Goal: Communication & Community: Participate in discussion

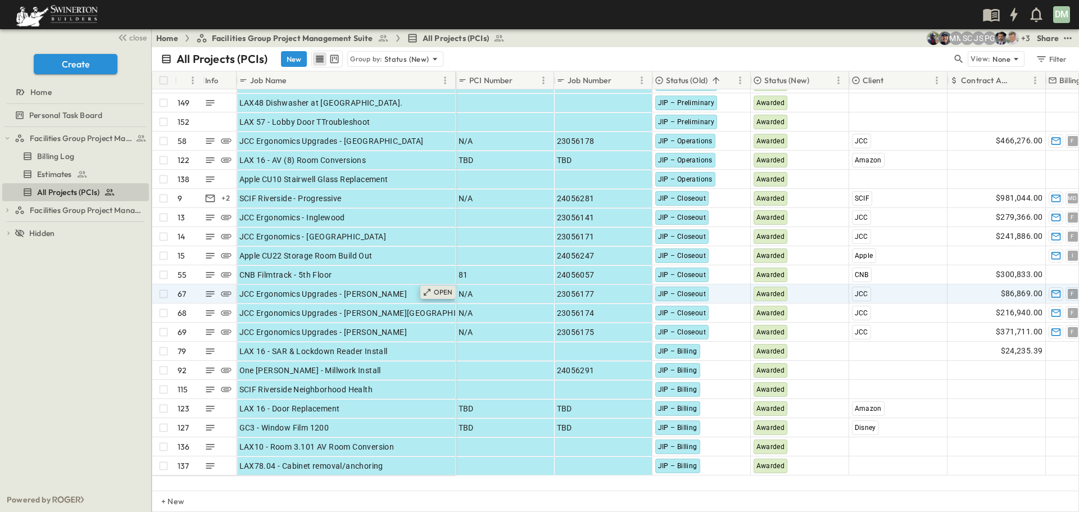
scroll to position [56, 0]
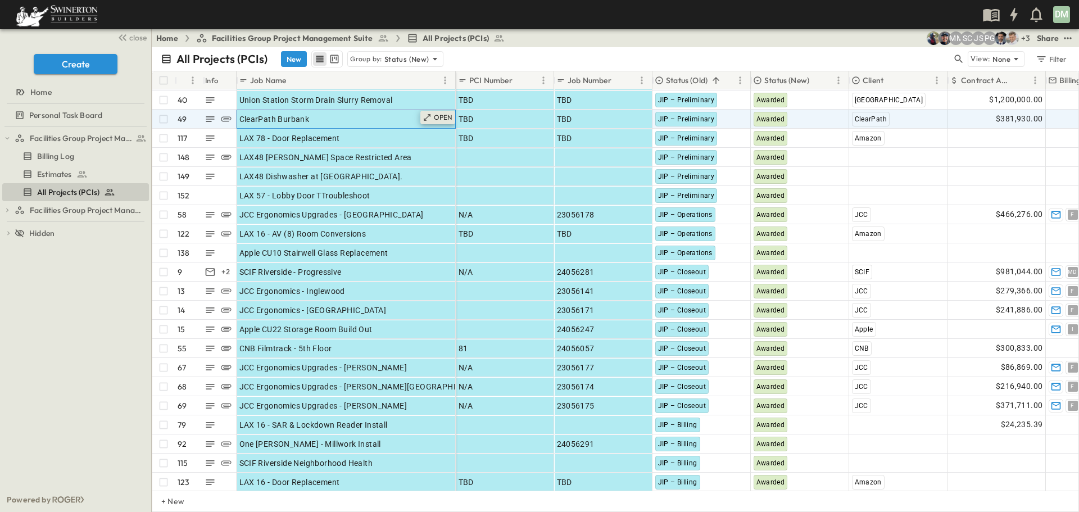
click at [438, 121] on p "OPEN" at bounding box center [443, 117] width 19 height 9
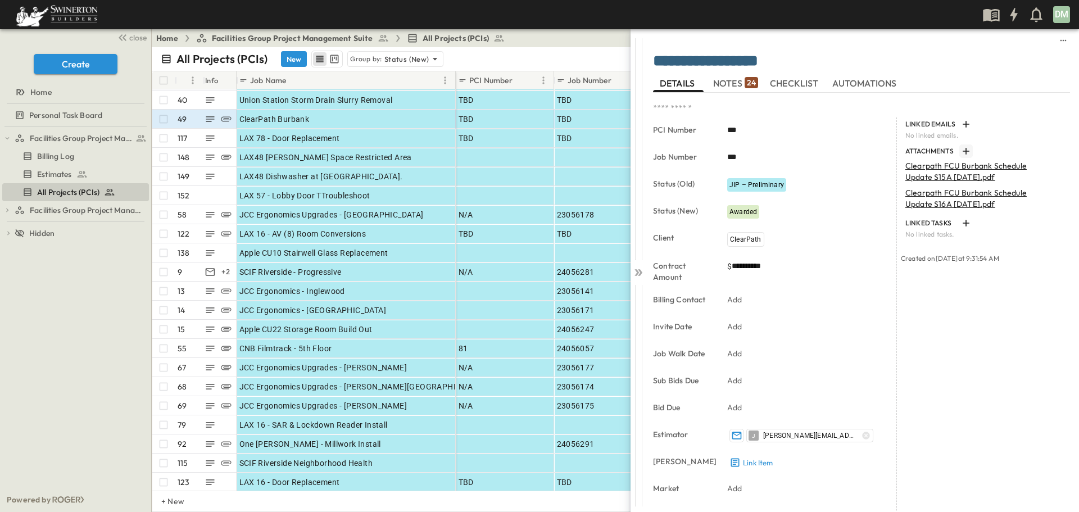
click at [965, 151] on icon "button" at bounding box center [965, 151] width 11 height 11
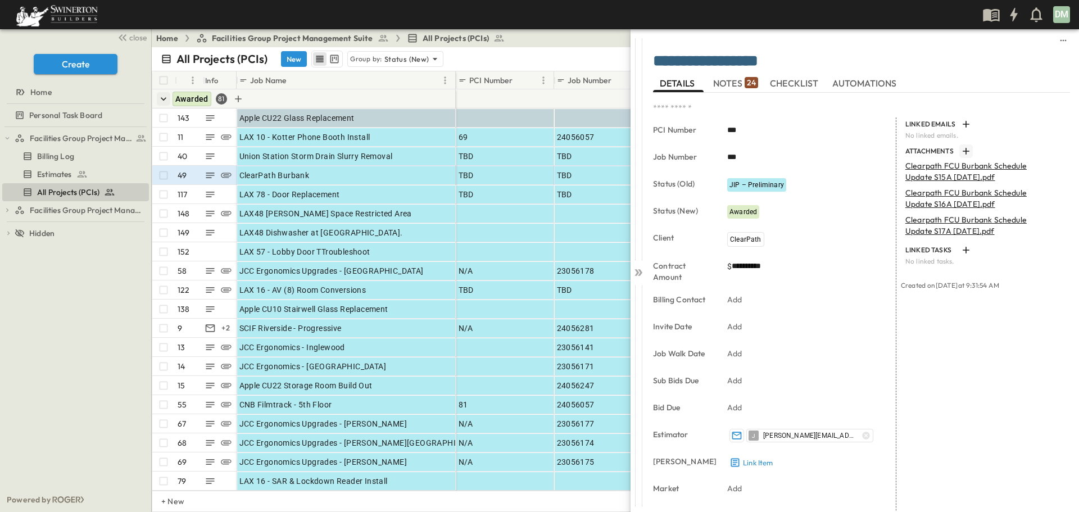
click at [167, 99] on icon "button" at bounding box center [163, 98] width 11 height 11
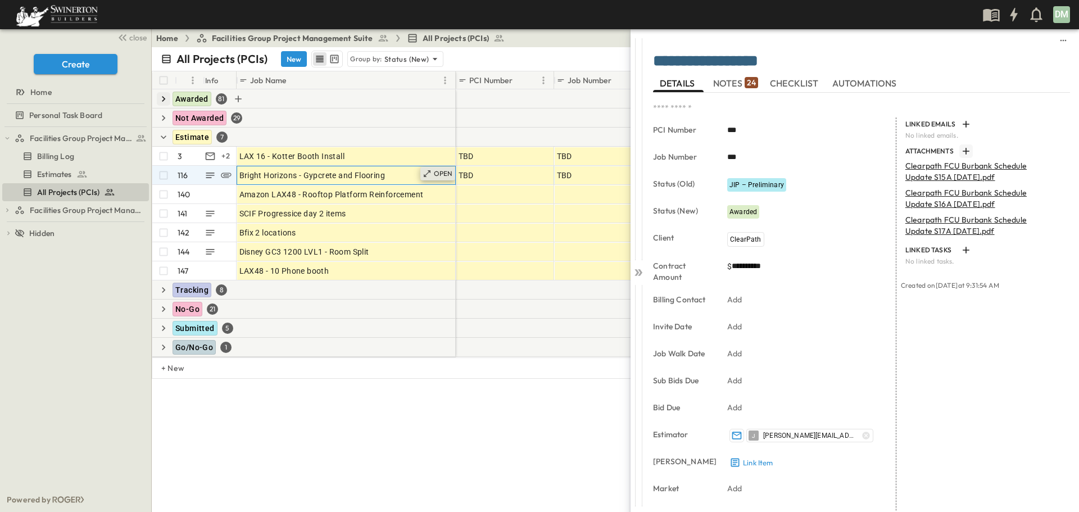
click at [435, 175] on p "OPEN" at bounding box center [443, 173] width 19 height 9
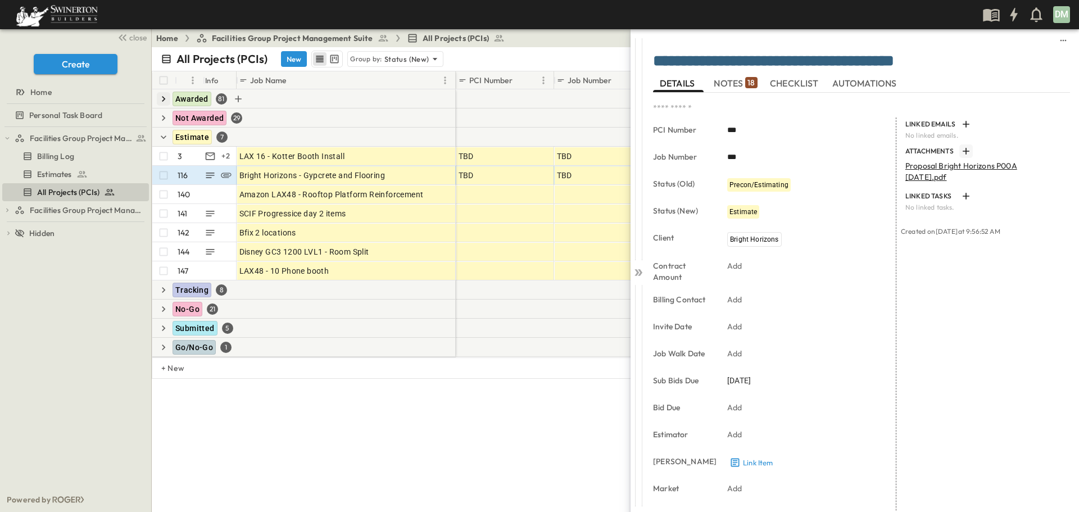
click at [960, 150] on icon "button" at bounding box center [965, 151] width 11 height 11
click at [960, 151] on icon "button" at bounding box center [965, 151] width 11 height 11
click at [637, 267] on icon at bounding box center [638, 272] width 11 height 11
